Goal: Check status: Check status

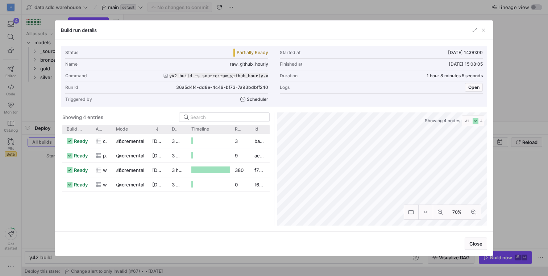
scroll to position [0, 22]
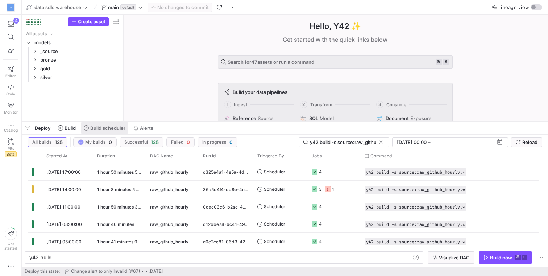
click at [111, 125] on span at bounding box center [105, 128] width 48 height 12
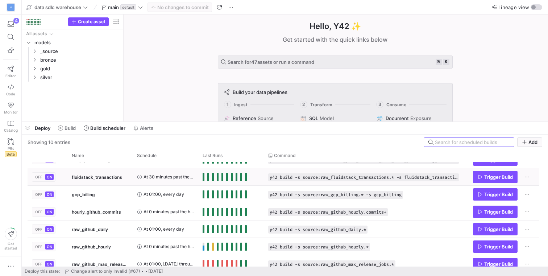
scroll to position [69, 0]
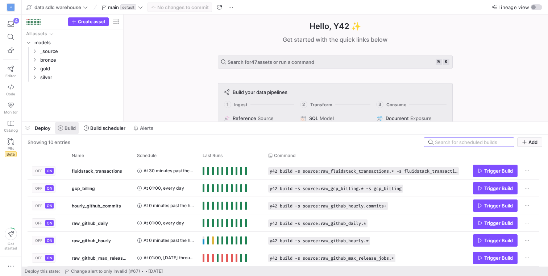
click at [69, 127] on span "Build" at bounding box center [70, 128] width 11 height 6
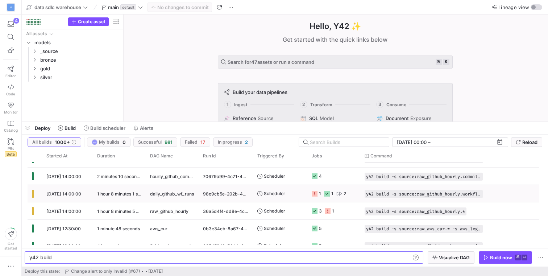
click at [60, 195] on span "[DATE] 14:00:00" at bounding box center [63, 193] width 35 height 5
click at [51, 212] on span "[DATE] 14:00:00" at bounding box center [63, 211] width 35 height 5
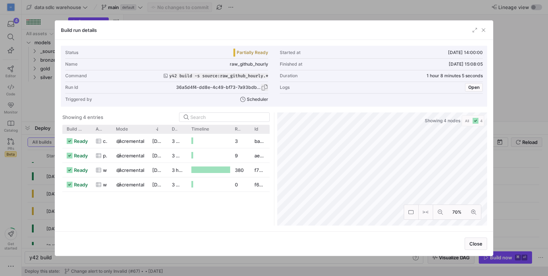
click at [264, 86] on span "button" at bounding box center [264, 87] width 7 height 7
click at [265, 87] on span "button" at bounding box center [264, 87] width 7 height 7
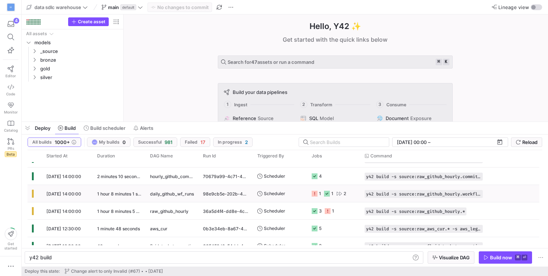
click at [62, 194] on span "[DATE] 14:00:00" at bounding box center [63, 193] width 35 height 5
click at [64, 215] on div "[DATE] 14:00:00" at bounding box center [67, 210] width 51 height 17
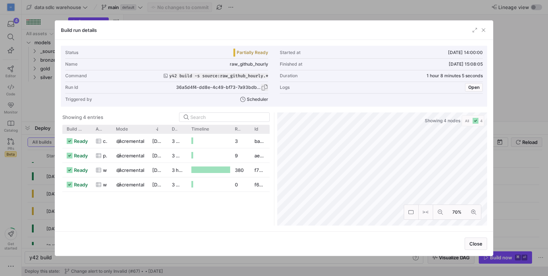
click at [264, 88] on span "button" at bounding box center [264, 87] width 7 height 7
click at [485, 32] on span "button" at bounding box center [483, 29] width 7 height 7
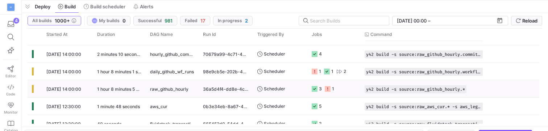
scroll to position [5323, 0]
click at [108, 86] on y42-duration "1 hour 8 minutes 5 seconds" at bounding box center [125, 88] width 56 height 5
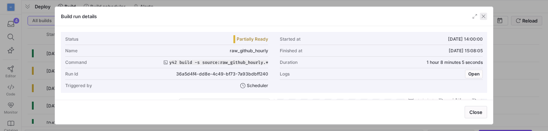
click at [482, 17] on span "button" at bounding box center [483, 16] width 7 height 7
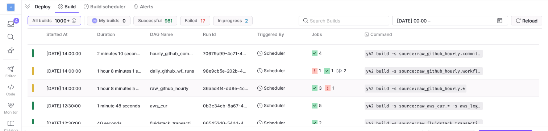
click at [76, 91] on div "[DATE] 14:00:00" at bounding box center [67, 87] width 51 height 17
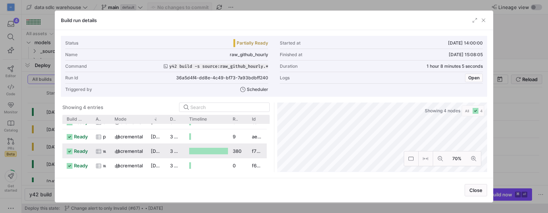
scroll to position [10, 0]
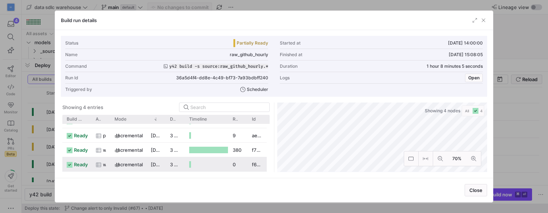
click at [123, 163] on span "incremental" at bounding box center [129, 165] width 27 height 14
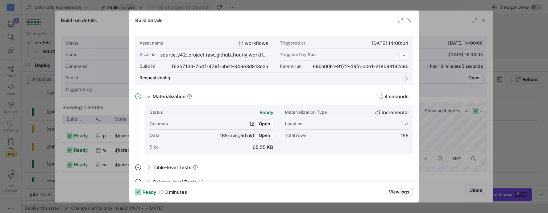
scroll to position [65, 0]
click at [414, 17] on div "Build details" at bounding box center [273, 20] width 289 height 19
click at [413, 19] on div "Build details" at bounding box center [273, 20] width 289 height 19
click at [408, 21] on span "button" at bounding box center [409, 20] width 7 height 7
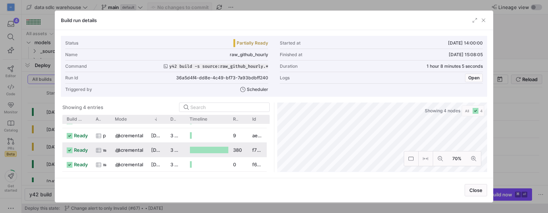
click at [137, 151] on span "incremental" at bounding box center [129, 150] width 27 height 14
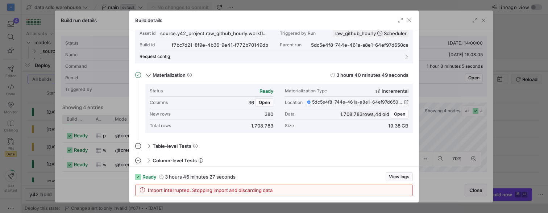
scroll to position [25, 0]
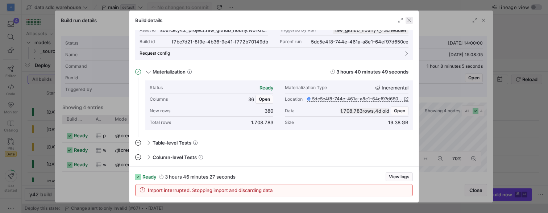
click at [410, 20] on span "button" at bounding box center [409, 20] width 7 height 7
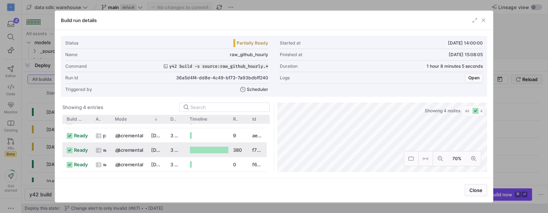
click at [133, 153] on span "incremental" at bounding box center [129, 150] width 27 height 14
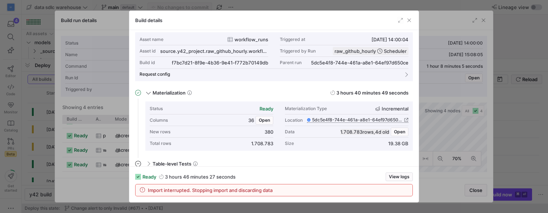
scroll to position [12, 0]
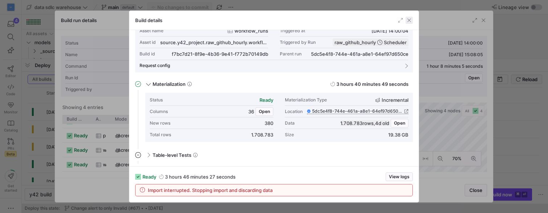
click at [408, 21] on span "button" at bounding box center [409, 20] width 7 height 7
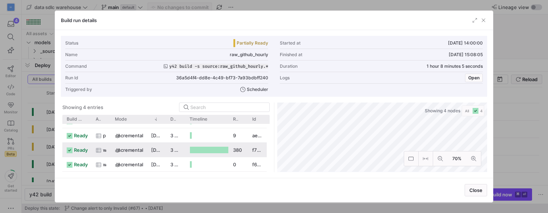
click at [121, 147] on span "incremental" at bounding box center [129, 150] width 27 height 14
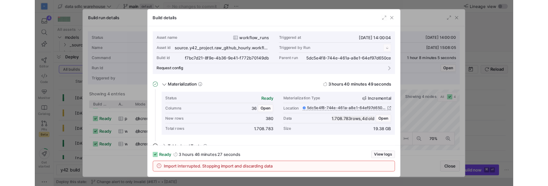
scroll to position [65, 0]
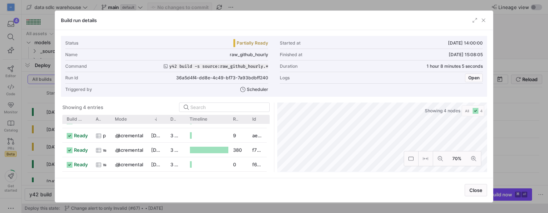
click at [333, 213] on div at bounding box center [274, 106] width 548 height 213
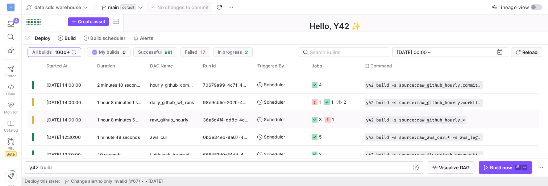
click at [68, 117] on span "[DATE] 14:00:00" at bounding box center [63, 119] width 35 height 5
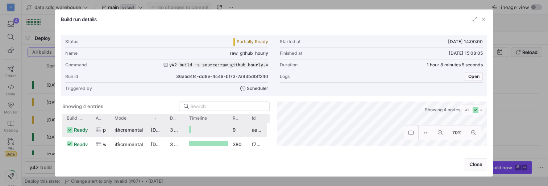
scroll to position [16, 0]
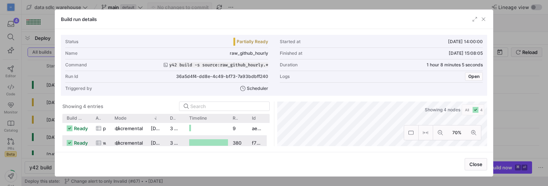
click at [116, 140] on icon at bounding box center [117, 142] width 5 height 5
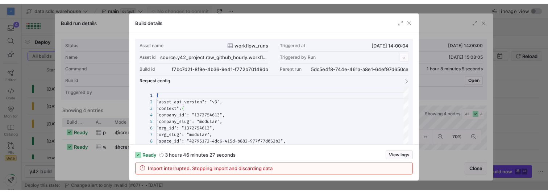
scroll to position [65, 0]
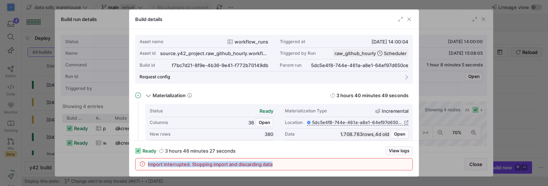
drag, startPoint x: 156, startPoint y: 160, endPoint x: 216, endPoint y: 168, distance: 60.7
click at [216, 168] on div "Import interrupted. Stopping import and discarding data" at bounding box center [274, 165] width 277 height 12
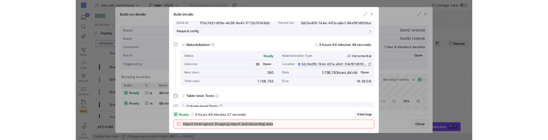
scroll to position [42, 0]
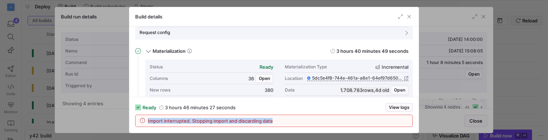
click at [277, 128] on div "ready 3 hours 46 minutes 27 seconds View logs Import interrupted. Stopping impo…" at bounding box center [273, 115] width 289 height 36
drag, startPoint x: 285, startPoint y: 121, endPoint x: 138, endPoint y: 122, distance: 147.3
click at [138, 122] on div "Import interrupted. Stopping import and discarding data" at bounding box center [274, 121] width 277 height 12
click at [400, 90] on span "Open" at bounding box center [399, 90] width 11 height 5
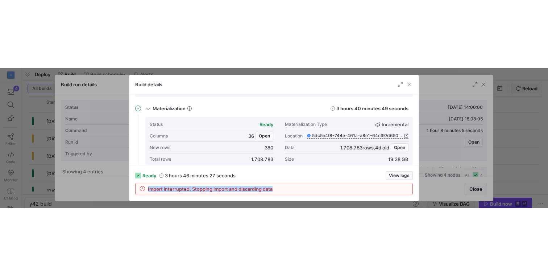
scroll to position [0, 0]
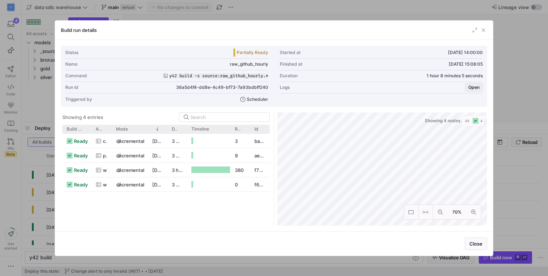
click at [474, 86] on span "Open" at bounding box center [474, 87] width 11 height 5
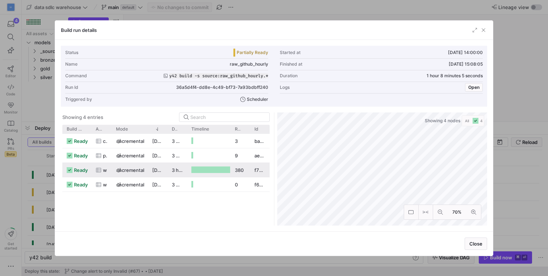
click at [88, 174] on div "ready" at bounding box center [76, 170] width 29 height 14
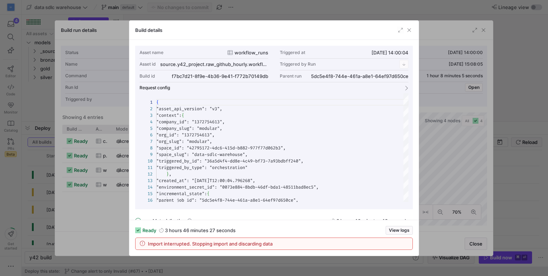
scroll to position [65, 0]
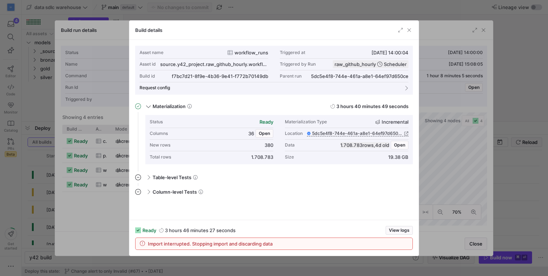
drag, startPoint x: 156, startPoint y: 240, endPoint x: 230, endPoint y: 244, distance: 74.1
click at [230, 244] on div "Import interrupted. Stopping import and discarding data" at bounding box center [274, 244] width 277 height 12
click at [230, 244] on span "Import interrupted. Stopping import and discarding data" at bounding box center [210, 244] width 125 height 6
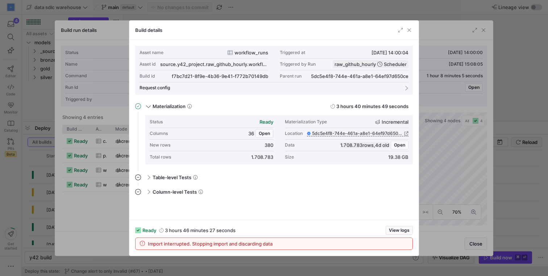
click at [406, 223] on div "ready 3 hours 46 minutes 27 seconds View logs Import interrupted. Stopping impo…" at bounding box center [273, 238] width 289 height 36
click at [404, 226] on span "button" at bounding box center [399, 230] width 26 height 8
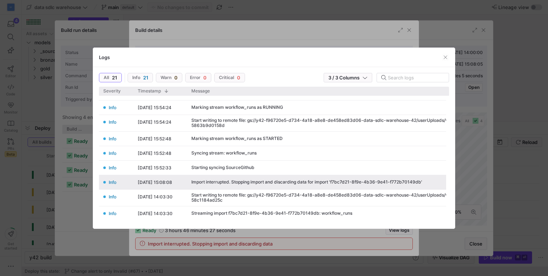
scroll to position [0, 0]
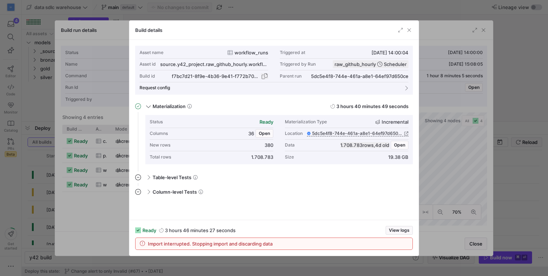
click at [265, 76] on span "button" at bounding box center [264, 76] width 7 height 7
click at [267, 76] on span "button" at bounding box center [264, 76] width 7 height 7
click at [264, 77] on span "button" at bounding box center [264, 76] width 7 height 7
click at [411, 32] on span "button" at bounding box center [409, 29] width 7 height 7
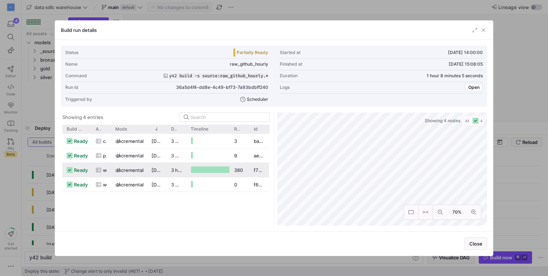
click at [162, 167] on span "[DATE] 14:00:04" at bounding box center [170, 170] width 37 height 6
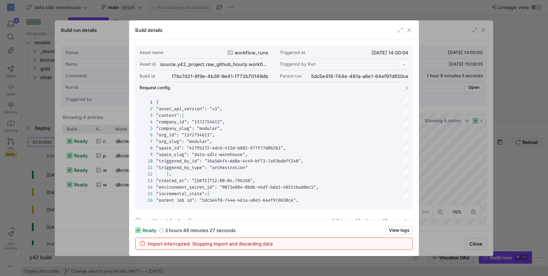
scroll to position [65, 0]
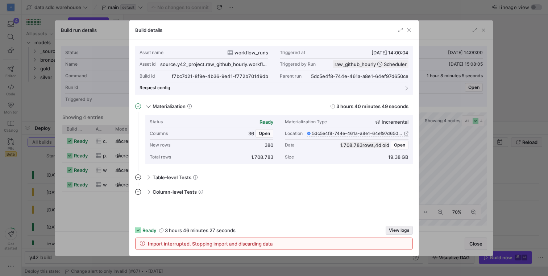
click at [395, 229] on span "View logs" at bounding box center [399, 230] width 21 height 5
click at [407, 32] on span "button" at bounding box center [409, 29] width 7 height 7
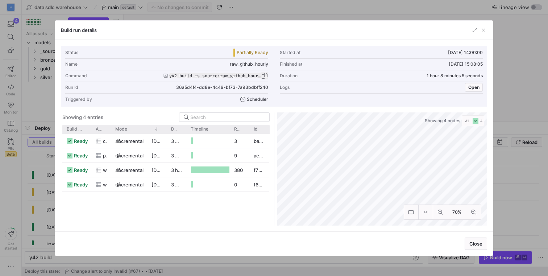
click at [264, 77] on span "button" at bounding box center [264, 75] width 7 height 7
click at [480, 30] on span "button" at bounding box center [483, 29] width 7 height 7
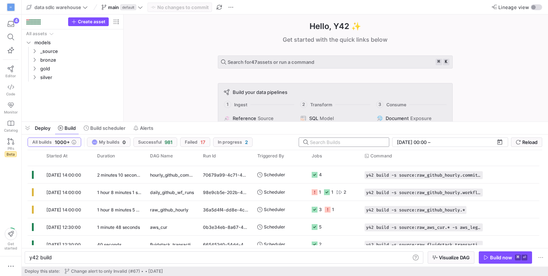
click at [345, 142] on input "text" at bounding box center [346, 142] width 73 height 6
paste input "y42 build -s source:raw_github_hourly.*"
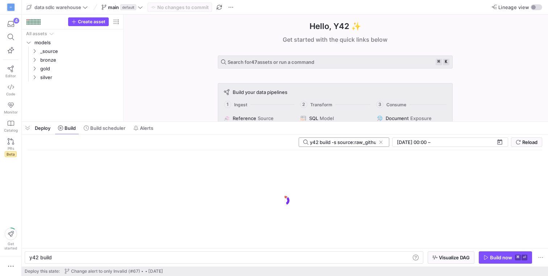
scroll to position [0, 24]
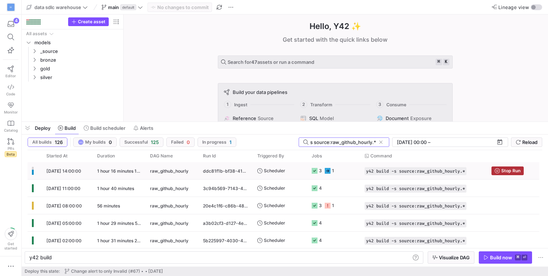
type input "y42 build -s source:raw_github_hourly.*"
click at [70, 173] on span "[DATE] 14:00:00" at bounding box center [63, 170] width 35 height 5
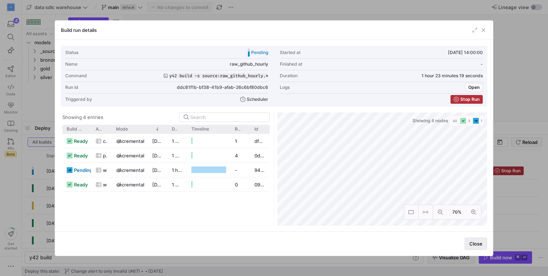
click at [473, 245] on span "Close" at bounding box center [476, 244] width 13 height 6
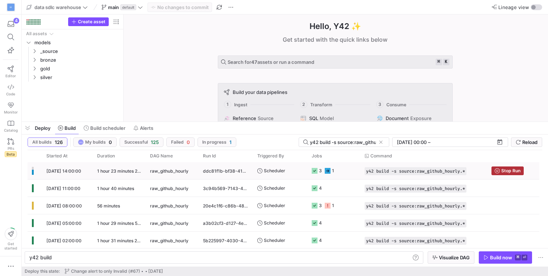
click at [63, 169] on span "[DATE] 14:00:00" at bounding box center [63, 170] width 35 height 5
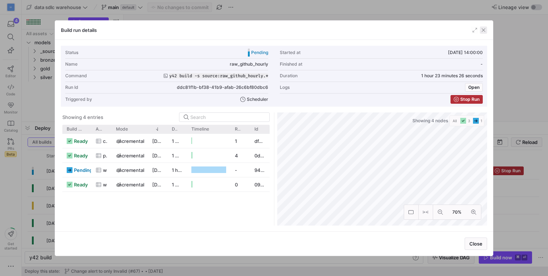
click at [485, 30] on span "button" at bounding box center [483, 29] width 7 height 7
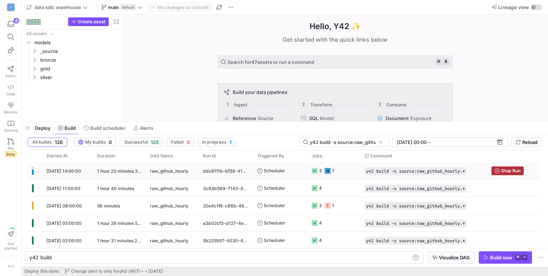
click at [122, 174] on div "1 hour 23 minutes 30 seconds" at bounding box center [119, 170] width 53 height 17
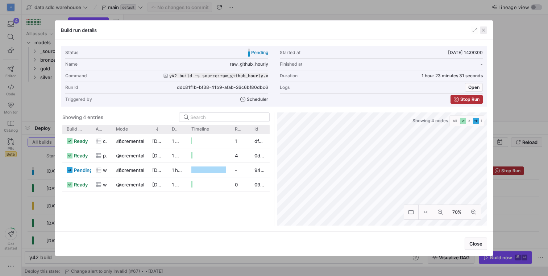
click at [482, 28] on span "button" at bounding box center [483, 29] width 7 height 7
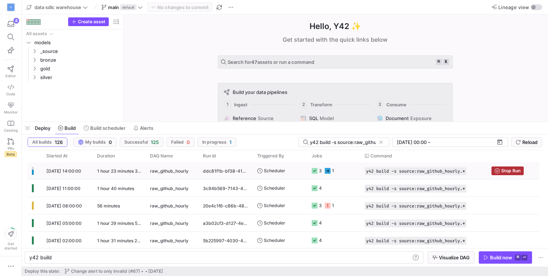
click at [120, 171] on y42-duration "1 hour 23 minutes 34 seconds" at bounding box center [128, 170] width 62 height 5
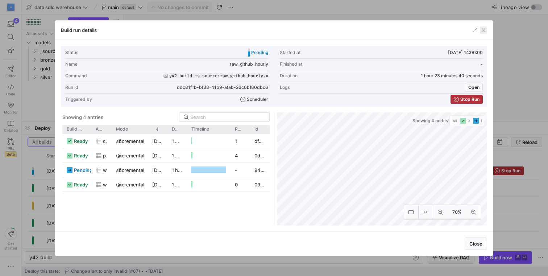
click at [485, 32] on span "button" at bounding box center [483, 29] width 7 height 7
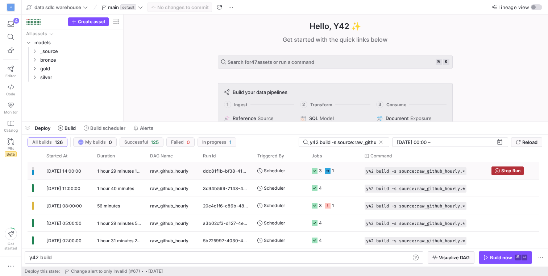
click at [110, 170] on y42-duration "1 hour 29 minutes 11 seconds" at bounding box center [127, 170] width 61 height 5
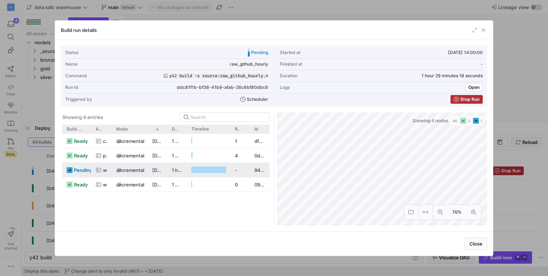
click at [125, 173] on span "incremental" at bounding box center [131, 170] width 27 height 14
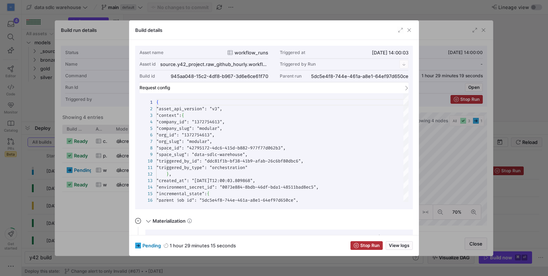
scroll to position [65, 0]
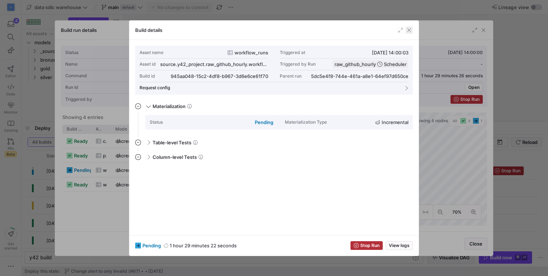
click at [407, 30] on span "button" at bounding box center [409, 29] width 7 height 7
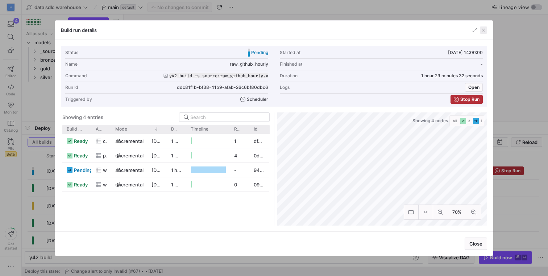
click at [483, 29] on span "button" at bounding box center [483, 29] width 7 height 7
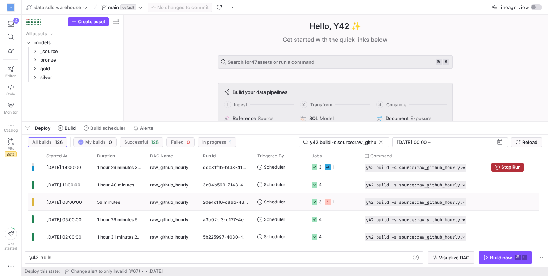
scroll to position [0, 0]
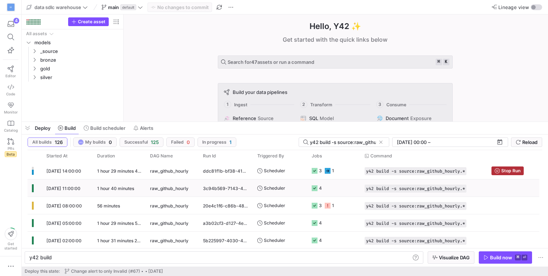
click at [114, 191] on div "1 hour 40 minutes" at bounding box center [119, 188] width 53 height 17
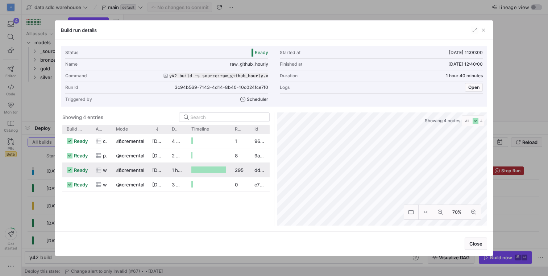
click at [131, 170] on span "incremental" at bounding box center [131, 170] width 27 height 14
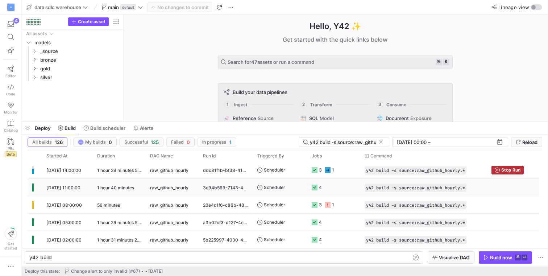
scroll to position [1, 0]
click at [80, 205] on span "[DATE] 08:00:00" at bounding box center [64, 204] width 36 height 5
click at [75, 218] on div "[DATE] 05:00:00" at bounding box center [67, 221] width 51 height 17
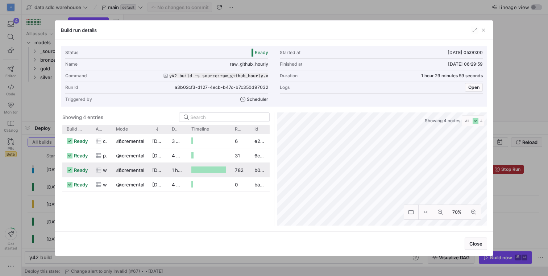
click at [207, 169] on div at bounding box center [209, 169] width 35 height 7
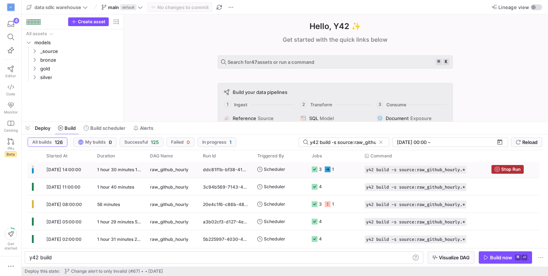
scroll to position [0, 0]
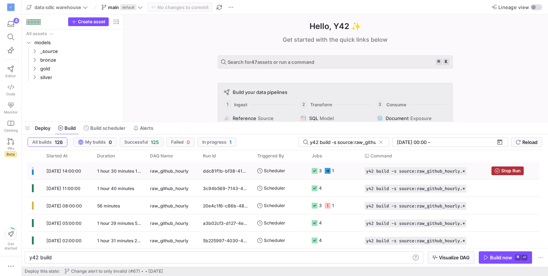
click at [115, 173] on y42-duration "1 hour 30 minutes 17 seconds" at bounding box center [127, 170] width 61 height 5
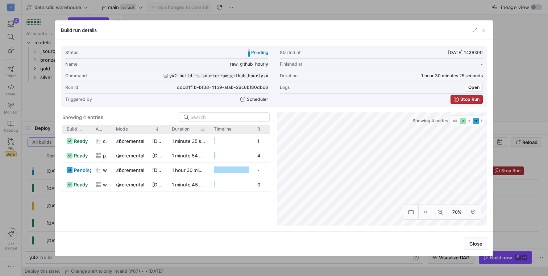
drag, startPoint x: 186, startPoint y: 128, endPoint x: 209, endPoint y: 131, distance: 22.6
click at [209, 131] on div at bounding box center [209, 129] width 3 height 9
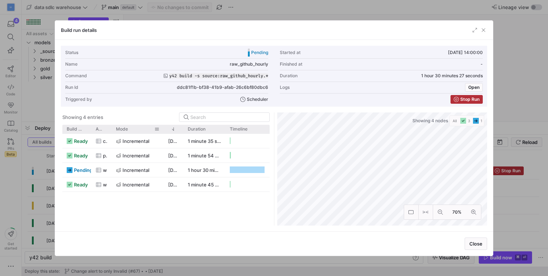
drag, startPoint x: 146, startPoint y: 130, endPoint x: 162, endPoint y: 132, distance: 16.1
click at [162, 132] on div at bounding box center [163, 129] width 3 height 9
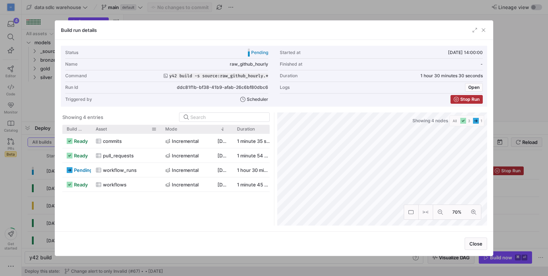
drag, startPoint x: 111, startPoint y: 128, endPoint x: 153, endPoint y: 132, distance: 42.6
click at [160, 132] on div at bounding box center [161, 129] width 3 height 9
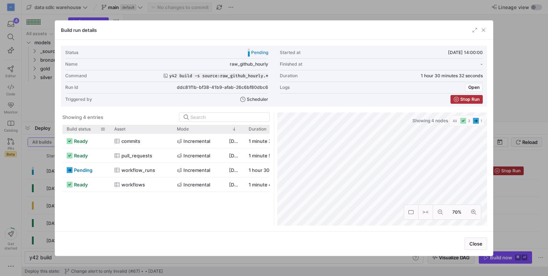
drag, startPoint x: 91, startPoint y: 127, endPoint x: 109, endPoint y: 128, distance: 17.8
click at [109, 128] on div at bounding box center [109, 129] width 3 height 9
click at [483, 32] on span "button" at bounding box center [483, 29] width 7 height 7
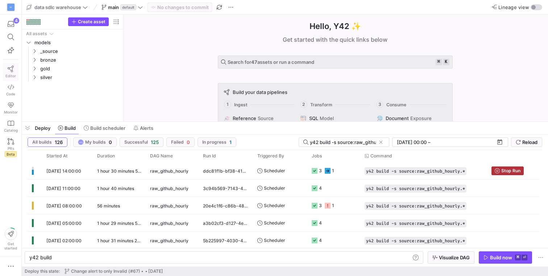
click at [8, 73] on link "Editor" at bounding box center [11, 72] width 16 height 18
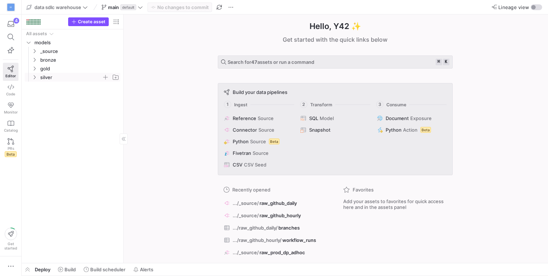
click at [33, 76] on icon "Press SPACE to select this row." at bounding box center [34, 77] width 5 height 4
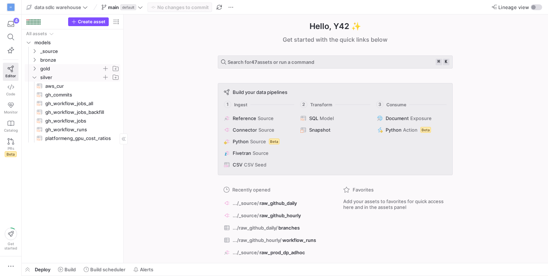
click at [31, 67] on span "gold" at bounding box center [75, 69] width 89 height 8
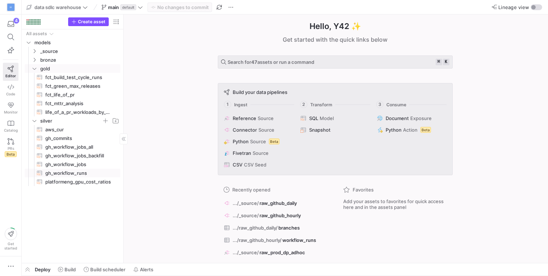
click at [75, 175] on span "gh_workflow_runs​​​​​​​​​​" at bounding box center [78, 173] width 67 height 8
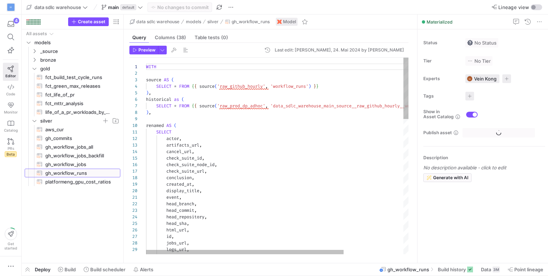
scroll to position [65, 0]
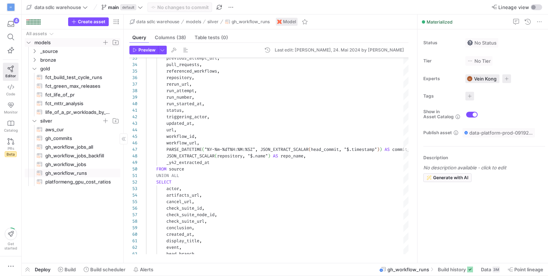
click at [30, 42] on icon "Press SPACE to select this row." at bounding box center [29, 43] width 4 height 2
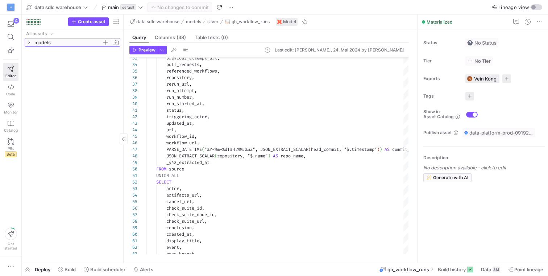
click at [30, 42] on icon at bounding box center [28, 42] width 5 height 4
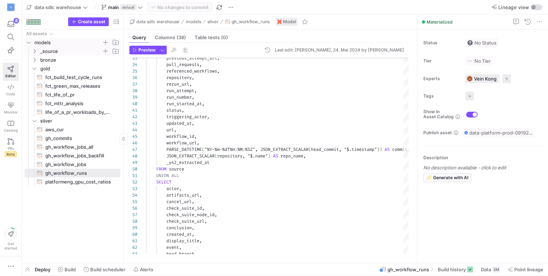
click at [34, 50] on icon "Press SPACE to select this row." at bounding box center [35, 51] width 2 height 4
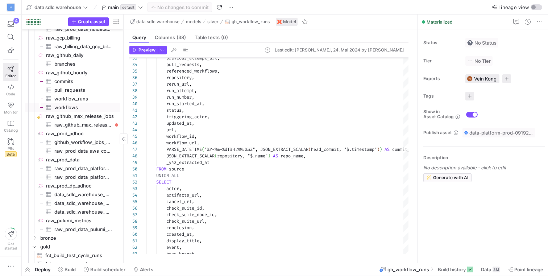
scroll to position [94, 0]
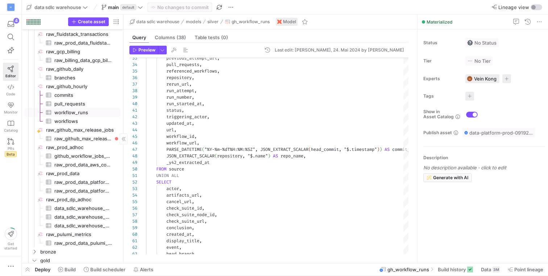
click at [73, 114] on span "workflow_runs​​​​​​​​​" at bounding box center [83, 112] width 58 height 8
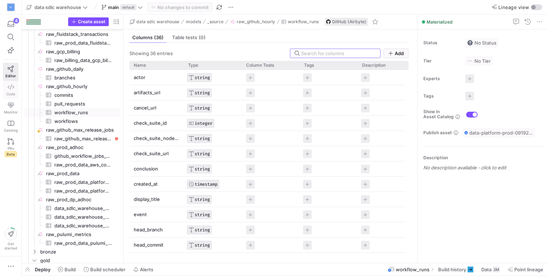
click at [8, 90] on icon at bounding box center [11, 87] width 7 height 7
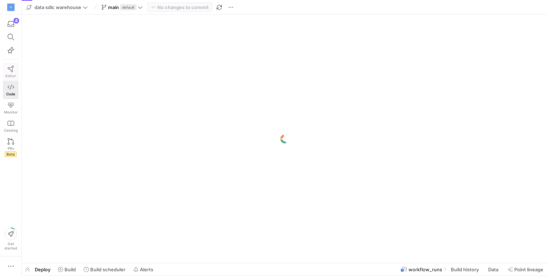
click at [9, 74] on span "Editor" at bounding box center [10, 76] width 11 height 4
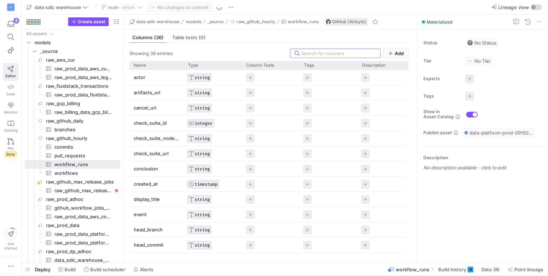
click at [16, 73] on link "Editor" at bounding box center [11, 72] width 16 height 18
click at [29, 40] on y42-icon "Press SPACE to select this row." at bounding box center [29, 43] width 6 height 6
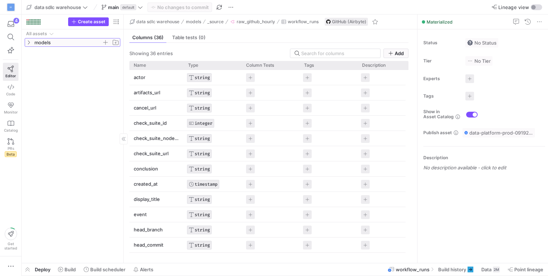
click at [29, 43] on icon at bounding box center [29, 43] width 2 height 4
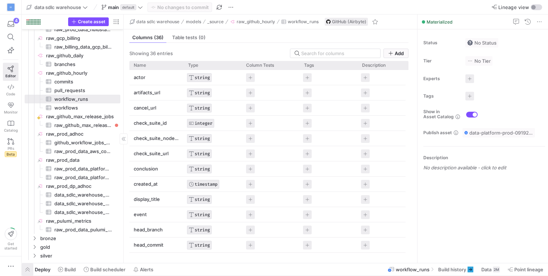
click at [32, 269] on span "button" at bounding box center [28, 269] width 12 height 12
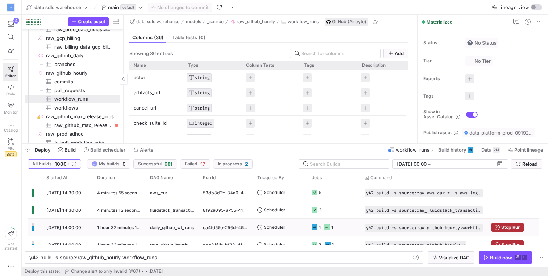
click at [78, 229] on span "[DATE] 14:00:00" at bounding box center [63, 227] width 35 height 5
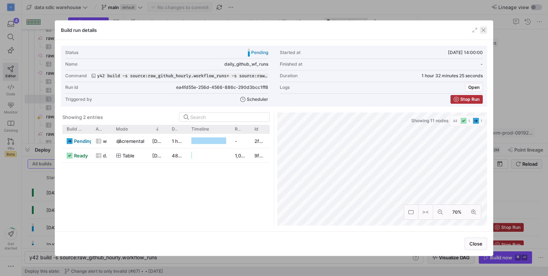
click at [483, 31] on span "button" at bounding box center [483, 29] width 7 height 7
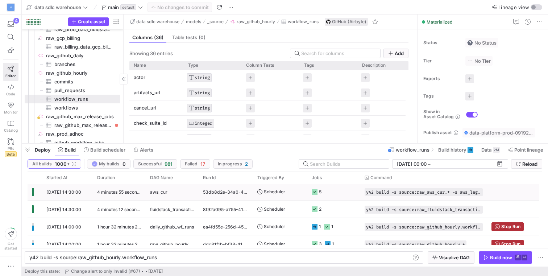
scroll to position [1, 0]
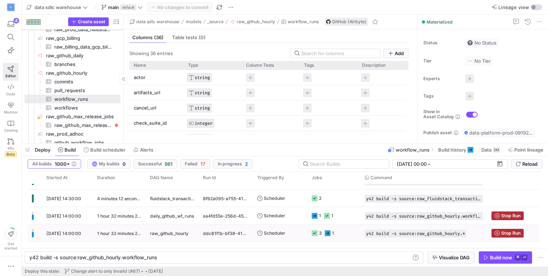
click at [76, 235] on span "[DATE] 14:00:00" at bounding box center [63, 233] width 35 height 5
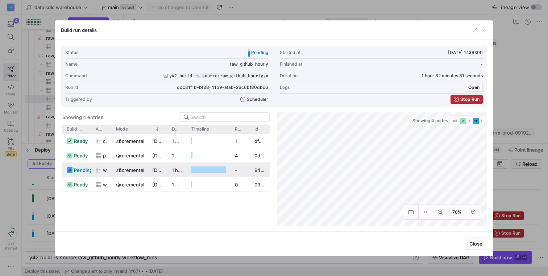
click at [140, 167] on span "incremental" at bounding box center [131, 170] width 27 height 14
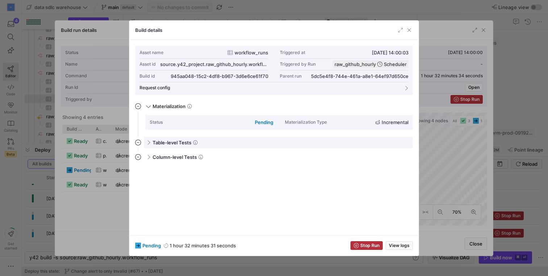
click at [147, 144] on span at bounding box center [148, 142] width 6 height 3
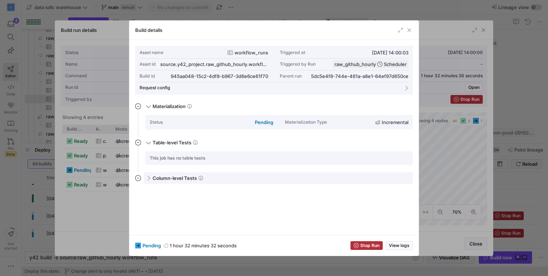
click at [148, 180] on span at bounding box center [148, 177] width 6 height 3
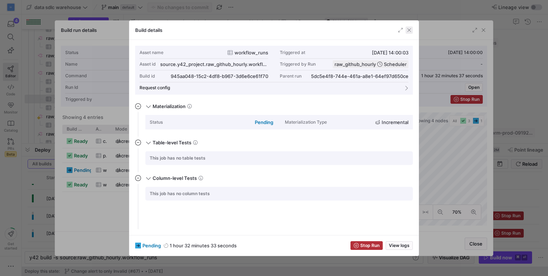
click at [411, 27] on span "button" at bounding box center [409, 29] width 7 height 7
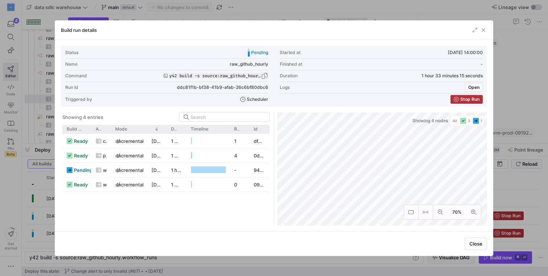
click at [265, 75] on span "button" at bounding box center [264, 75] width 7 height 7
click at [486, 30] on span "button" at bounding box center [483, 29] width 7 height 7
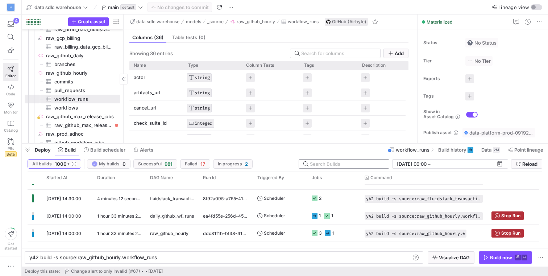
click at [323, 162] on input "text" at bounding box center [346, 164] width 73 height 6
paste input "y42 build -s source:raw_github_hourly.*"
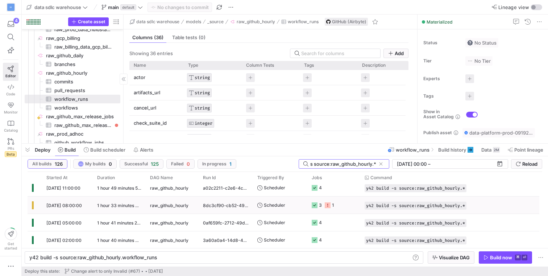
scroll to position [853, 0]
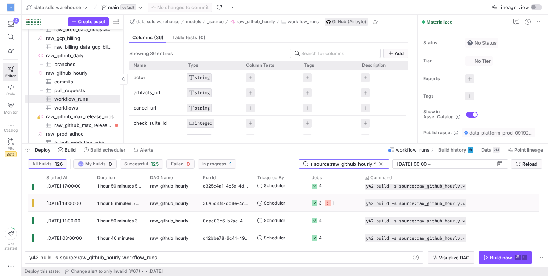
type input "y42 build -s source:raw_github_hourly.*"
click at [75, 203] on span "[DATE] 14:00:00" at bounding box center [63, 203] width 35 height 5
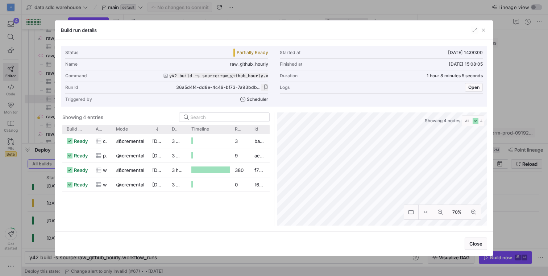
click at [265, 88] on span "button" at bounding box center [264, 87] width 7 height 7
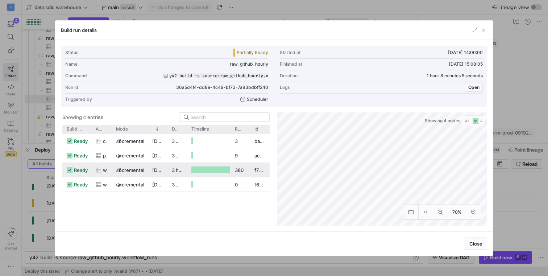
click at [156, 174] on div "[DATE] 14:00:04" at bounding box center [158, 170] width 20 height 14
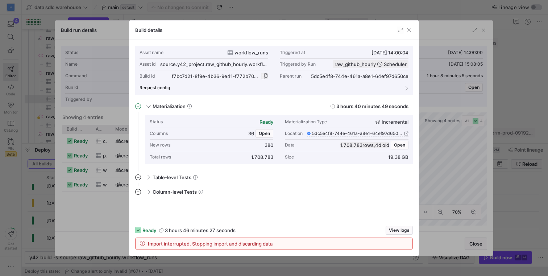
click at [266, 75] on span "button" at bounding box center [264, 76] width 7 height 7
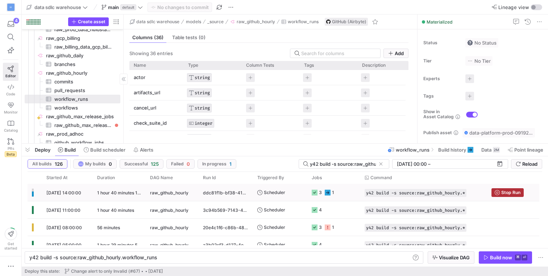
scroll to position [0, 0]
click at [330, 164] on input "y42 build -s source:raw_github_hourly.*" at bounding box center [343, 164] width 66 height 6
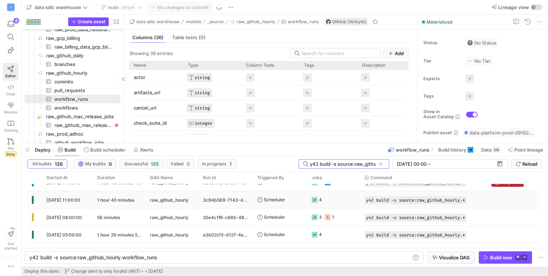
scroll to position [10, 0]
click at [129, 215] on div "56 minutes" at bounding box center [119, 217] width 53 height 17
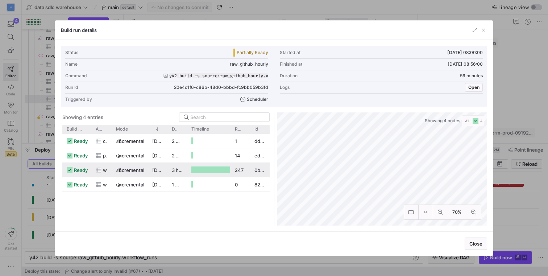
click at [140, 170] on span "incremental" at bounding box center [131, 170] width 27 height 14
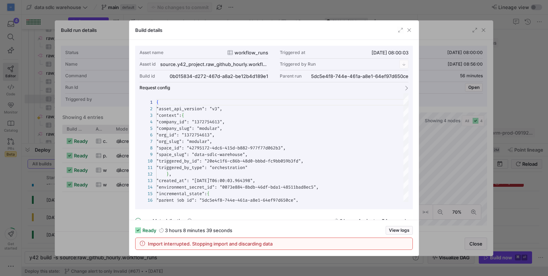
scroll to position [65, 0]
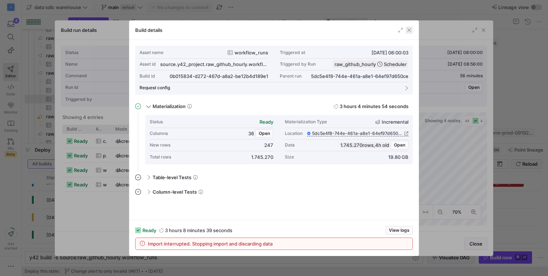
click at [411, 32] on span "button" at bounding box center [409, 29] width 7 height 7
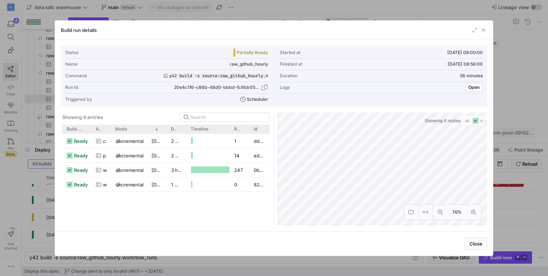
click at [245, 87] on span "20e4c1f6-c86b-48d0-bbbd-fc9bb059b3fd" at bounding box center [217, 87] width 87 height 5
click at [263, 87] on span "button" at bounding box center [264, 87] width 7 height 7
click at [217, 90] on div "Run Id 20e4c1f6-c86b-48d0-bbbd-fc9bb059b3fd" at bounding box center [166, 88] width 203 height 12
click at [68, 91] on div "Run Id 20e4c1f6-c86b-48d0-bbbd-fc9bb059b3fd" at bounding box center [166, 88] width 203 height 12
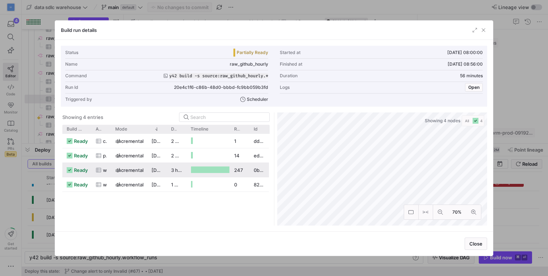
click at [111, 170] on div "incremental" at bounding box center [129, 170] width 36 height 14
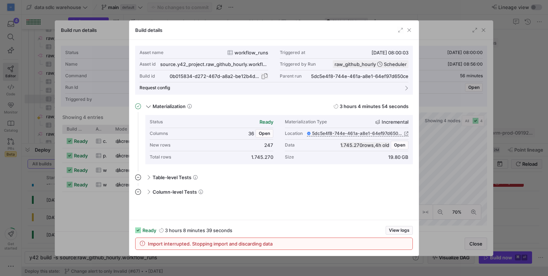
click at [264, 75] on span "button" at bounding box center [264, 76] width 7 height 7
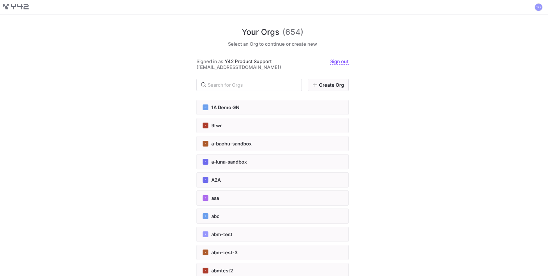
scroll to position [8225, 0]
